Goal: Transaction & Acquisition: Download file/media

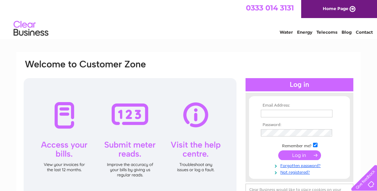
type input "[EMAIL_ADDRESS][DOMAIN_NAME]"
click at [298, 156] on input "submit" at bounding box center [299, 155] width 43 height 10
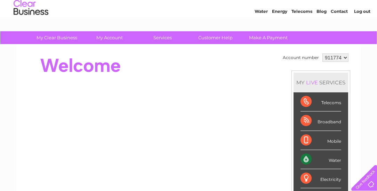
scroll to position [20, 0]
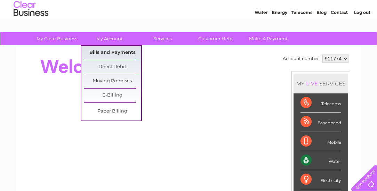
click at [97, 53] on link "Bills and Payments" at bounding box center [112, 53] width 57 height 14
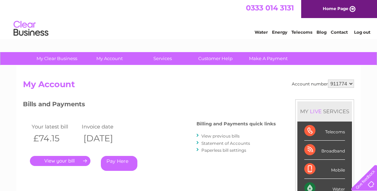
click at [223, 135] on link "View previous bills" at bounding box center [220, 135] width 38 height 5
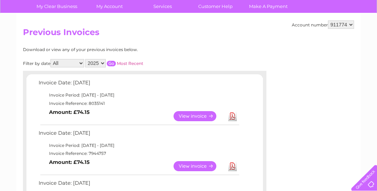
scroll to position [79, 0]
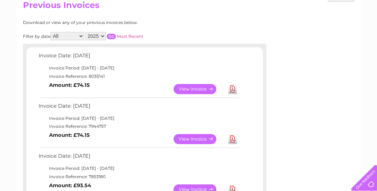
click at [232, 139] on link "Download" at bounding box center [232, 139] width 9 height 10
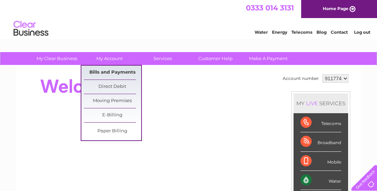
click at [116, 74] on link "Bills and Payments" at bounding box center [112, 73] width 57 height 14
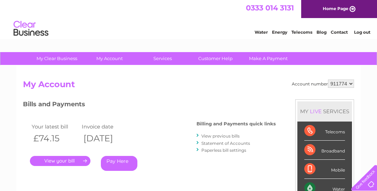
click at [68, 162] on link "." at bounding box center [60, 161] width 60 height 10
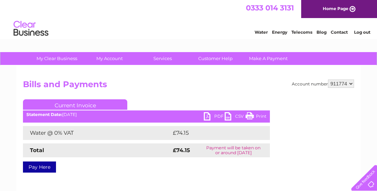
click at [208, 115] on link "PDF" at bounding box center [214, 117] width 21 height 10
click at [214, 151] on td "Payment will be taken on or around 11 September 2025" at bounding box center [233, 150] width 73 height 14
click at [249, 117] on link "Print" at bounding box center [255, 117] width 21 height 10
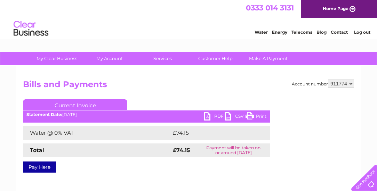
click at [206, 115] on link "PDF" at bounding box center [214, 117] width 21 height 10
click at [207, 115] on link "PDF" at bounding box center [214, 117] width 21 height 10
